Goal: Navigation & Orientation: Find specific page/section

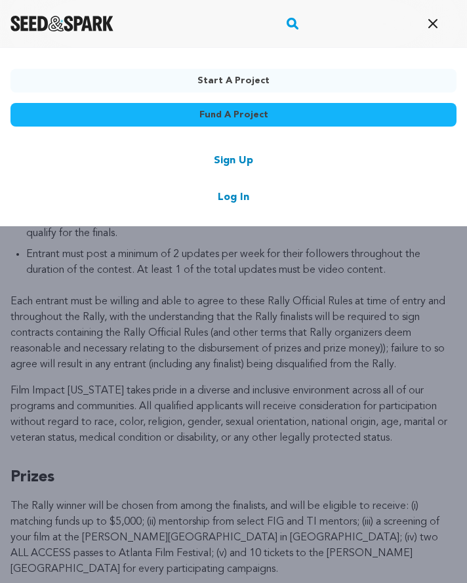
click at [237, 185] on div "Sign Up Log In" at bounding box center [233, 179] width 446 height 52
click at [237, 192] on link "Log In" at bounding box center [233, 197] width 31 height 16
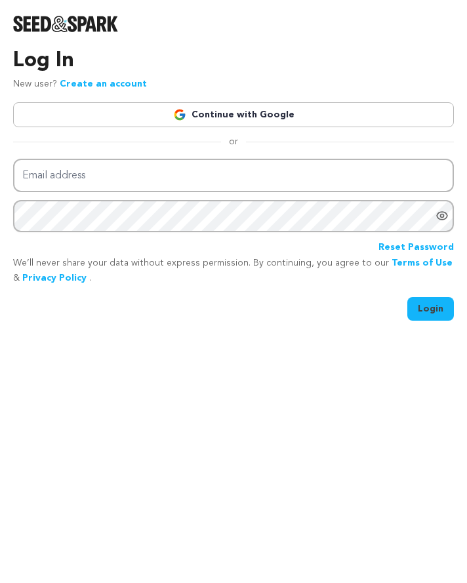
click at [234, 123] on link "Continue with Google" at bounding box center [233, 114] width 440 height 25
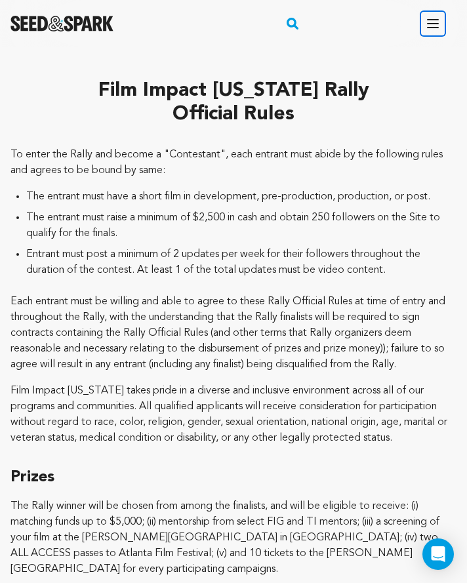
click at [432, 22] on icon "button" at bounding box center [433, 24] width 16 height 16
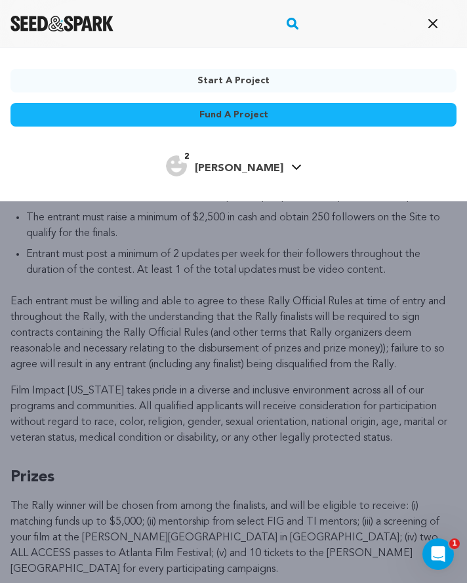
click at [225, 161] on h4 "Richards M." at bounding box center [239, 169] width 88 height 16
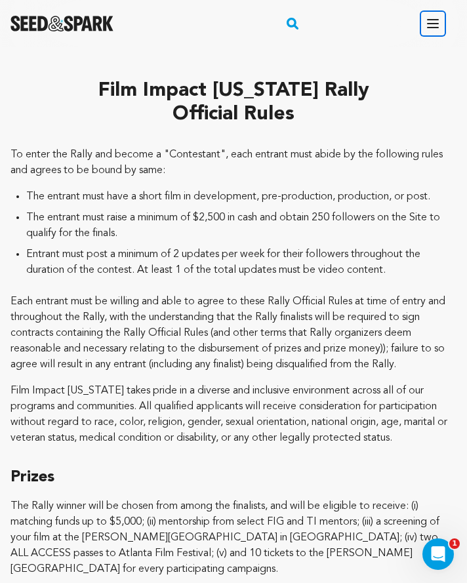
click at [425, 18] on icon "button" at bounding box center [433, 24] width 16 height 16
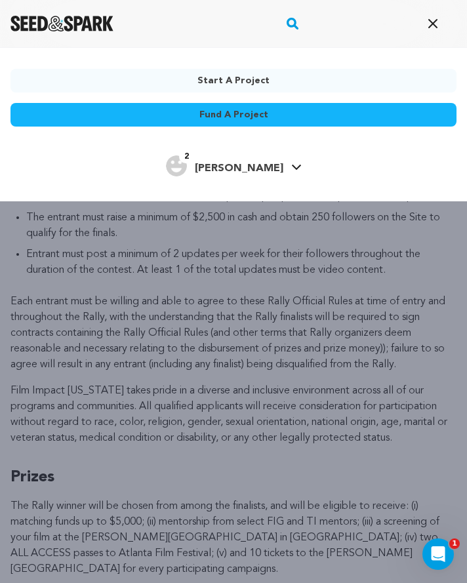
click at [275, 176] on span "2 [PERSON_NAME]" at bounding box center [234, 173] width 136 height 9
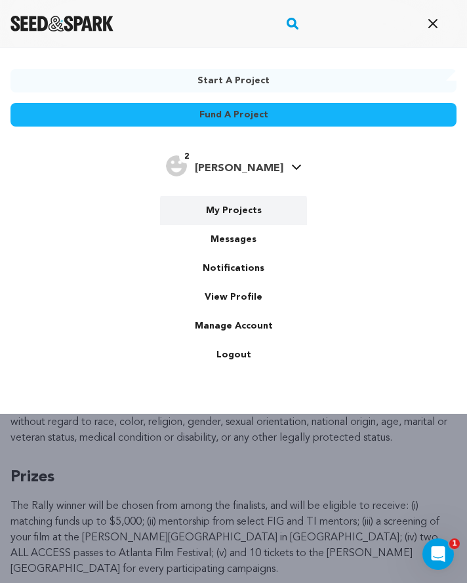
click at [239, 212] on link "My Projects" at bounding box center [233, 210] width 147 height 29
